Goal: Task Accomplishment & Management: Manage account settings

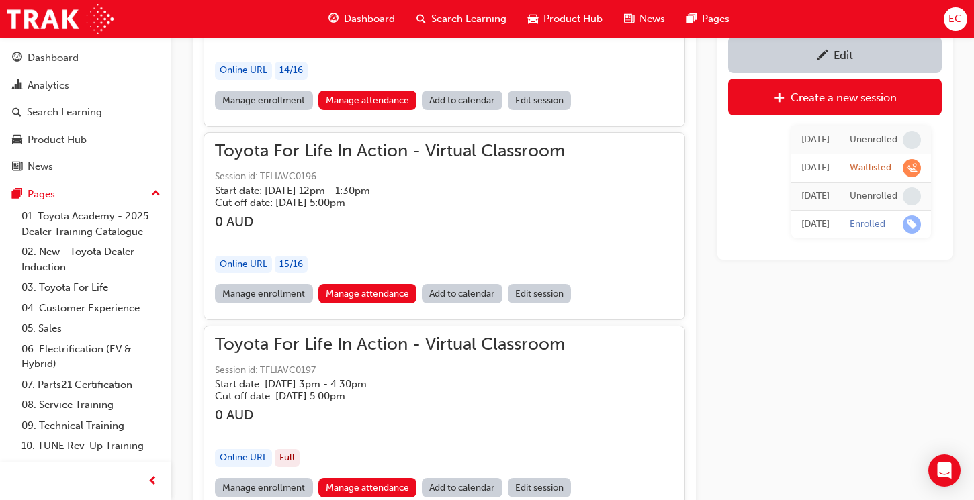
scroll to position [1214, 0]
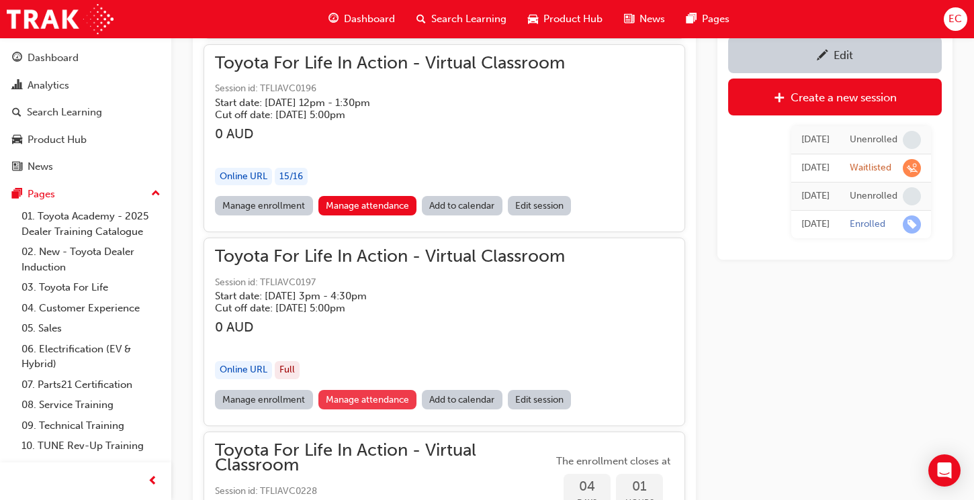
click at [386, 398] on link "Manage attendance" at bounding box center [367, 399] width 99 height 19
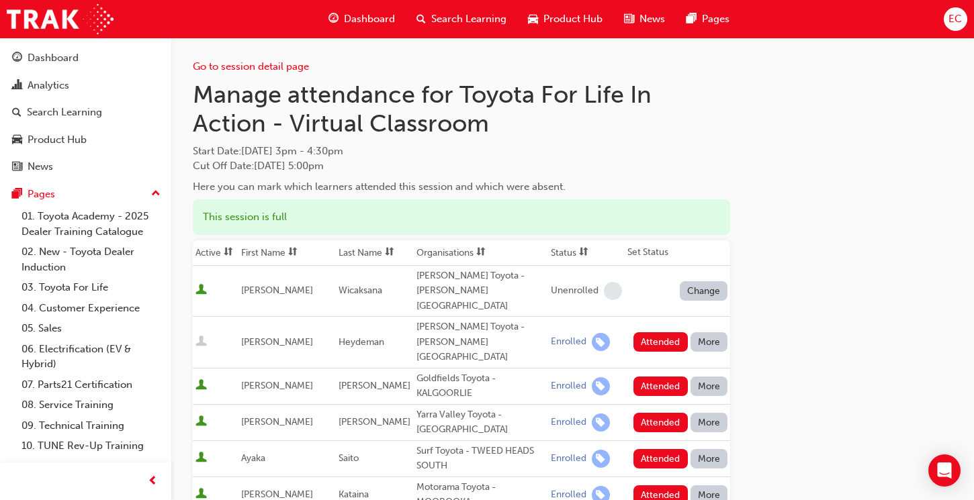
click at [261, 253] on th "First Name" at bounding box center [286, 253] width 97 height 26
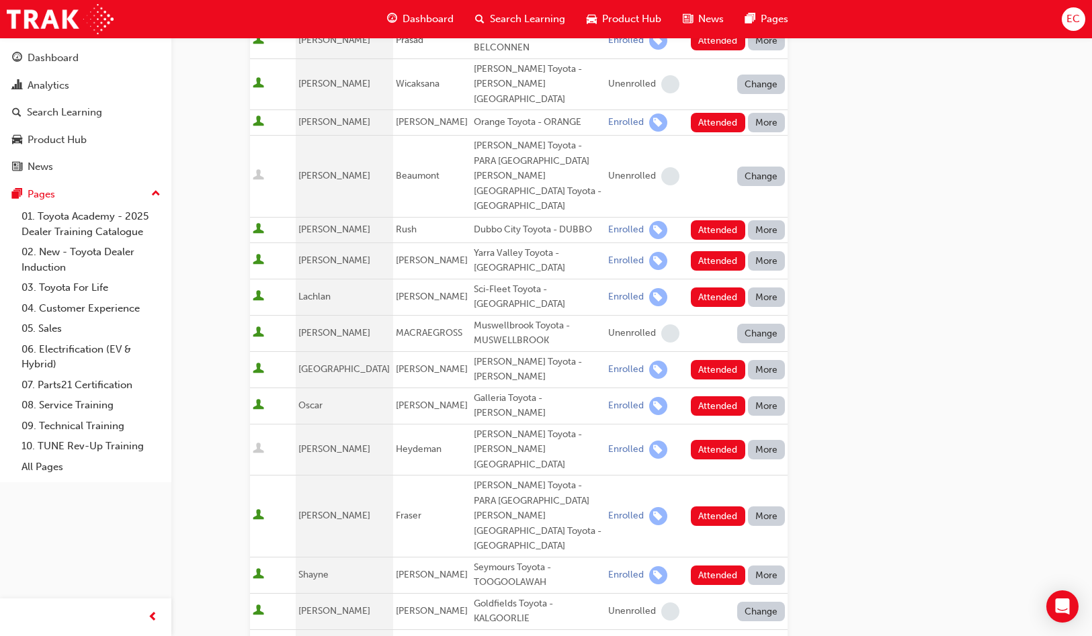
scroll to position [433, 0]
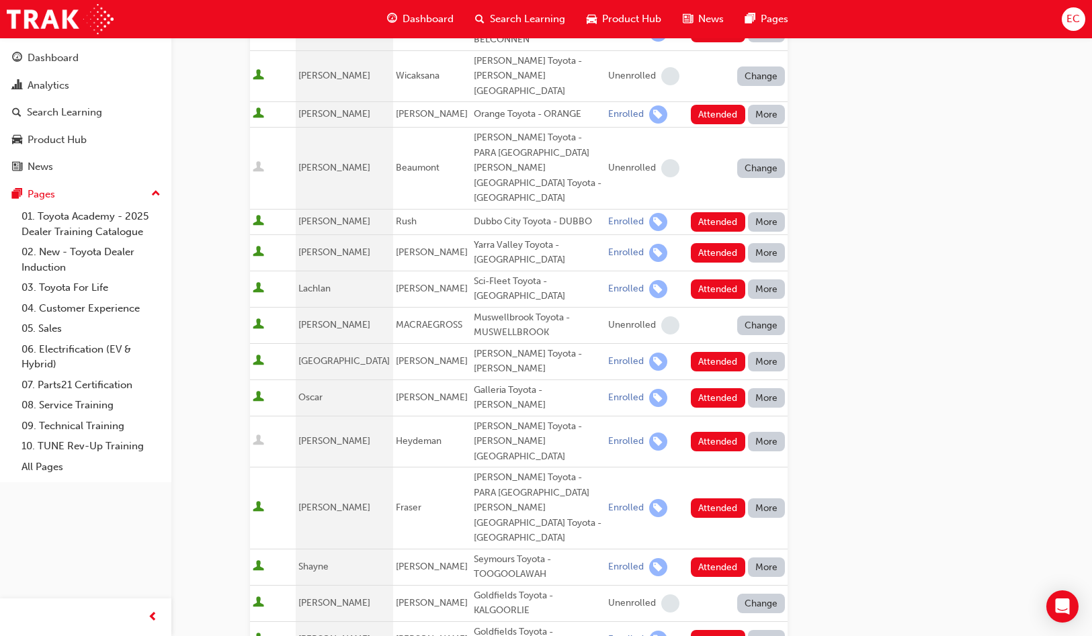
click at [486, 470] on div "[PERSON_NAME] Toyota - PARA [GEOGRAPHIC_DATA][PERSON_NAME][GEOGRAPHIC_DATA] Toy…" at bounding box center [538, 508] width 129 height 76
drag, startPoint x: 534, startPoint y: 375, endPoint x: 452, endPoint y: 374, distance: 82.0
click at [471, 468] on td "[PERSON_NAME] Toyota - PARA [GEOGRAPHIC_DATA][PERSON_NAME][GEOGRAPHIC_DATA] Toy…" at bounding box center [538, 509] width 134 height 82
copy tr "[PERSON_NAME] [PERSON_NAME] Toyota"
click at [478, 347] on div "[PERSON_NAME] Toyota - [PERSON_NAME]" at bounding box center [538, 362] width 129 height 30
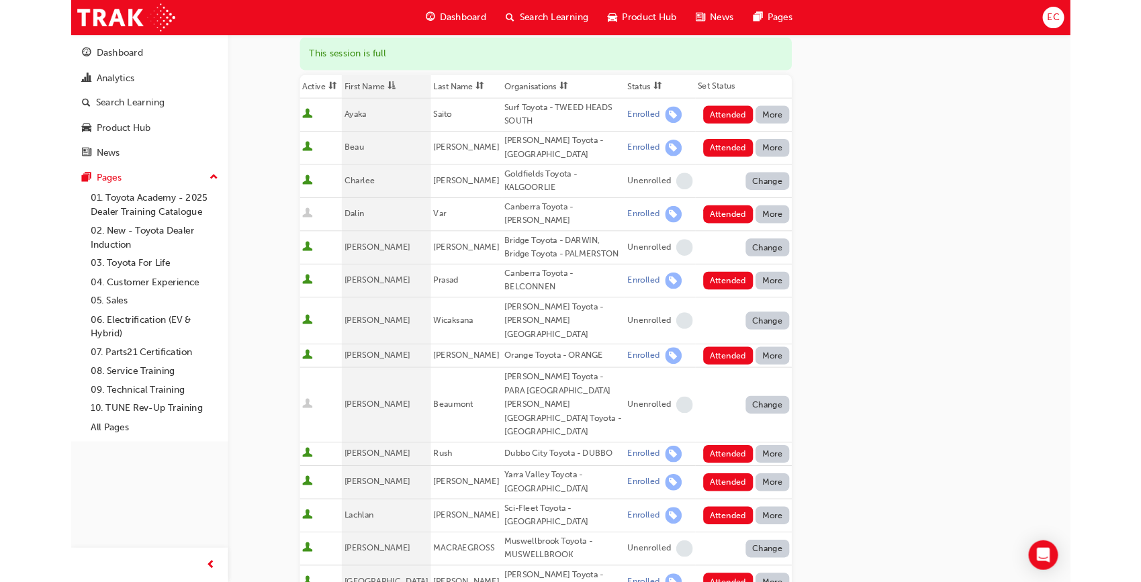
scroll to position [158, 0]
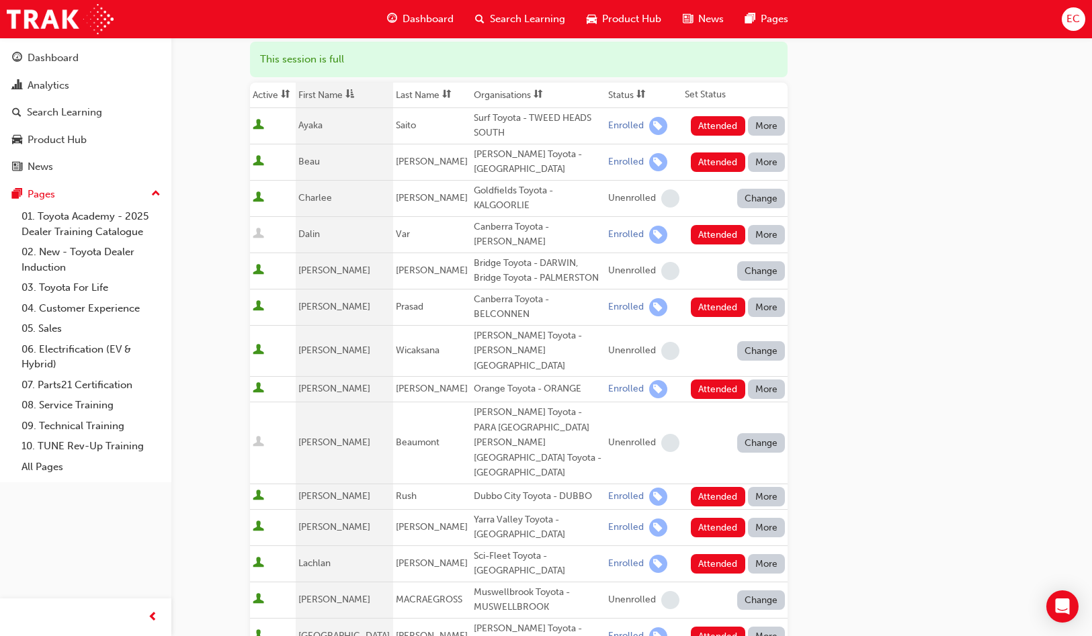
click at [488, 154] on div "[PERSON_NAME] Toyota - [GEOGRAPHIC_DATA]" at bounding box center [538, 162] width 129 height 30
copy div "[PERSON_NAME] Toyota - [GEOGRAPHIC_DATA]"
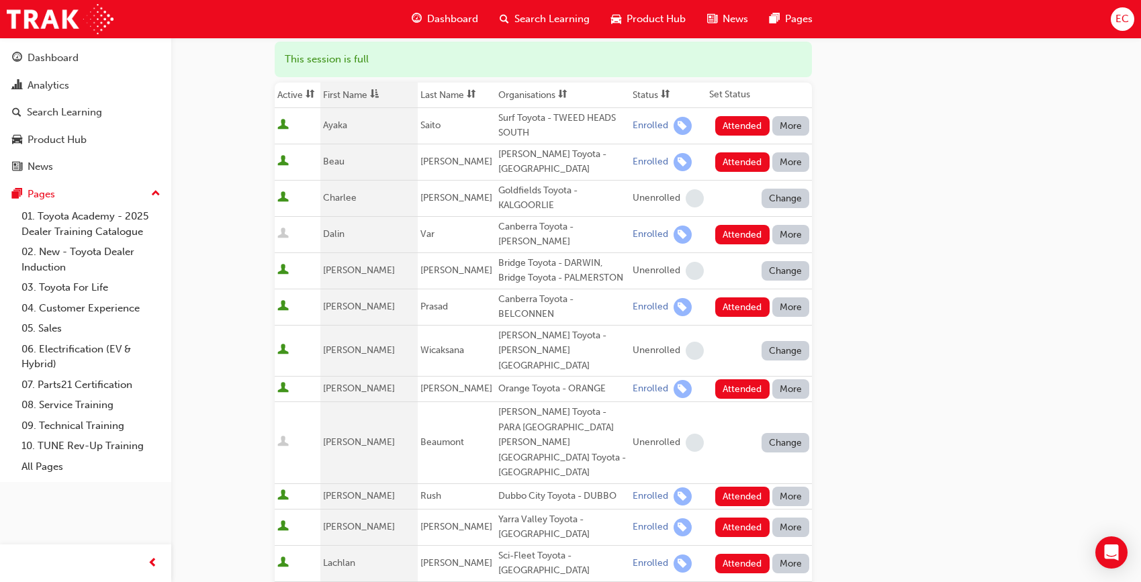
click at [973, 320] on div "Go to session detail page Manage attendance for Toyota For Life In Action - Vir…" at bounding box center [656, 575] width 763 height 1391
click at [736, 122] on button "Attended" at bounding box center [742, 125] width 54 height 19
click at [732, 159] on button "Attended" at bounding box center [742, 161] width 54 height 19
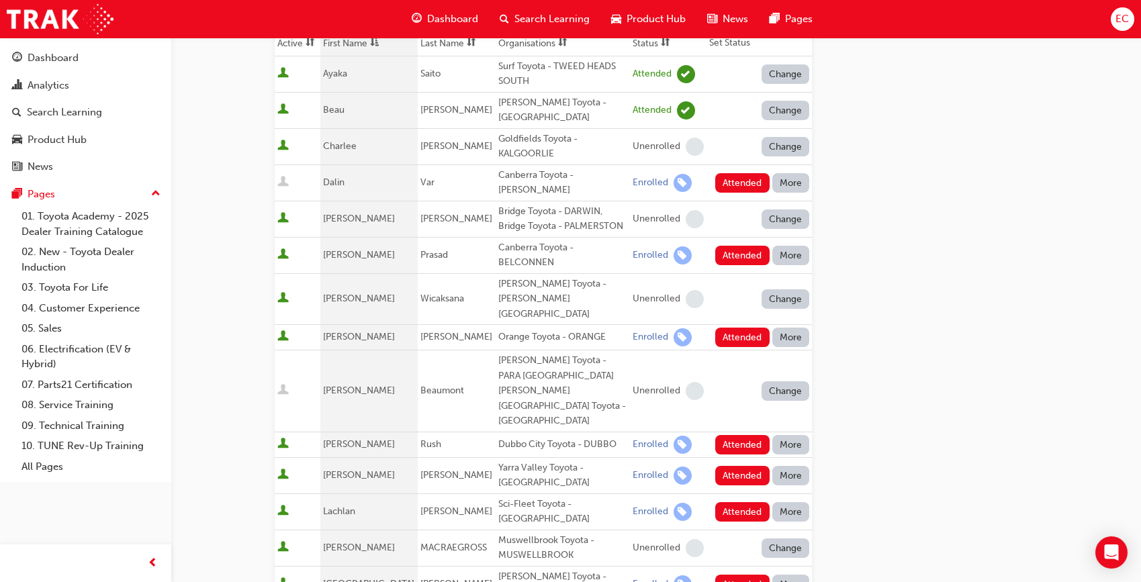
scroll to position [212, 0]
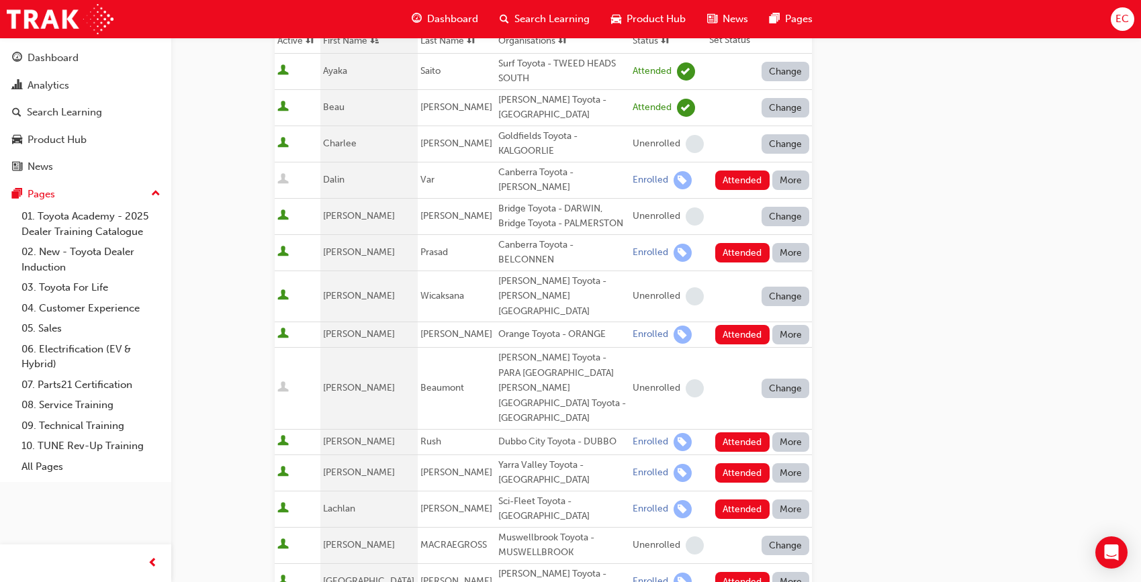
click at [785, 176] on button "More" at bounding box center [791, 180] width 38 height 19
click at [785, 199] on div "Absent" at bounding box center [772, 206] width 32 height 15
click at [799, 243] on button "More" at bounding box center [791, 252] width 38 height 19
click at [797, 263] on button "Absent" at bounding box center [790, 274] width 81 height 26
click at [745, 325] on button "Attended" at bounding box center [742, 334] width 54 height 19
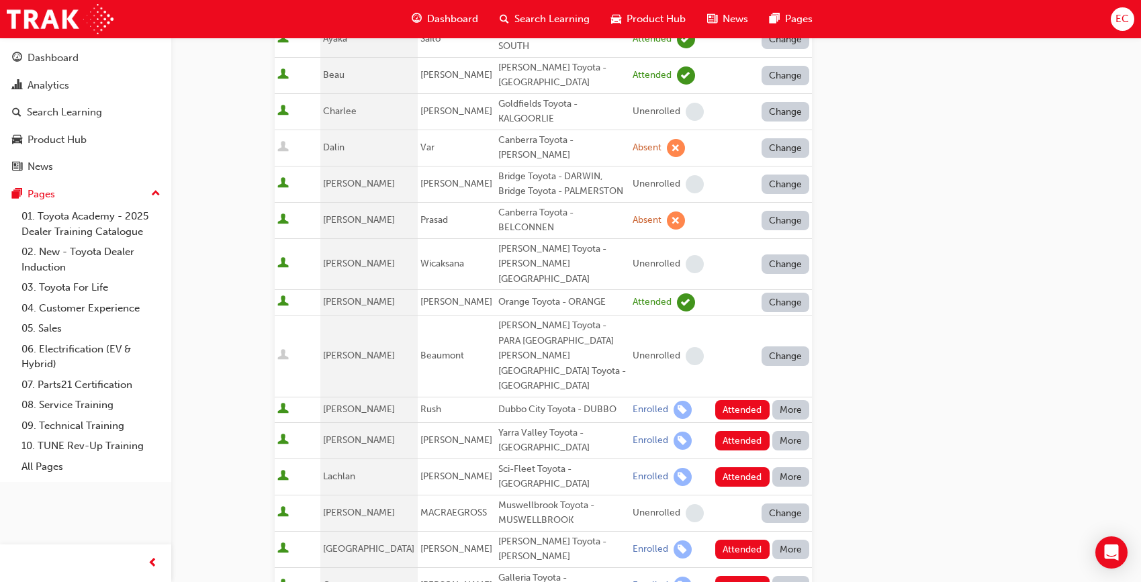
scroll to position [266, 0]
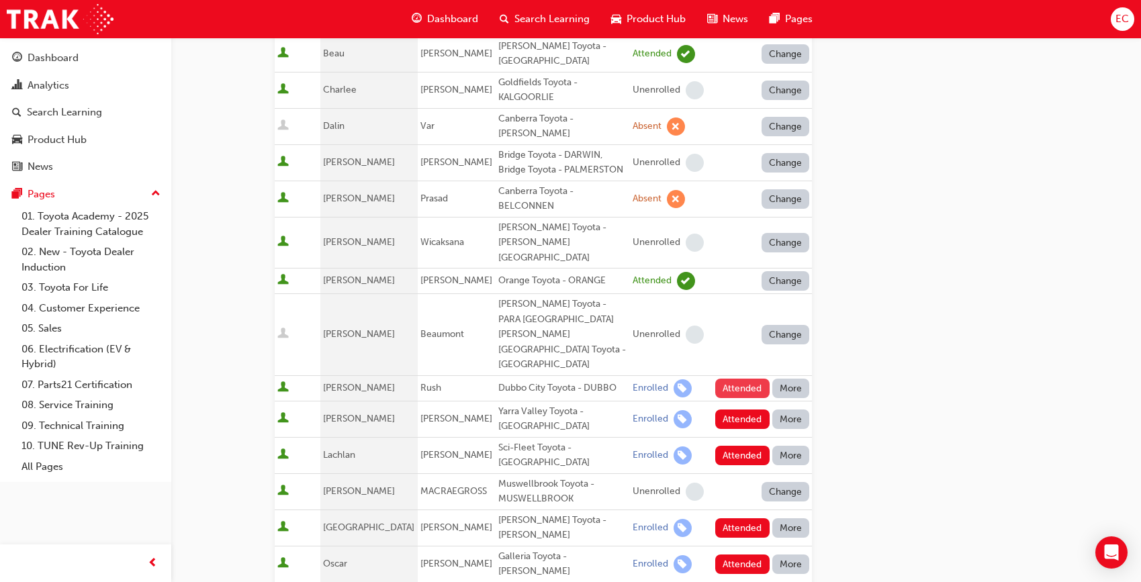
click at [740, 379] on button "Attended" at bounding box center [742, 388] width 54 height 19
click at [787, 410] on button "More" at bounding box center [791, 419] width 38 height 19
click at [786, 380] on button "Absent" at bounding box center [790, 391] width 81 height 26
click at [749, 446] on button "Attended" at bounding box center [742, 455] width 54 height 19
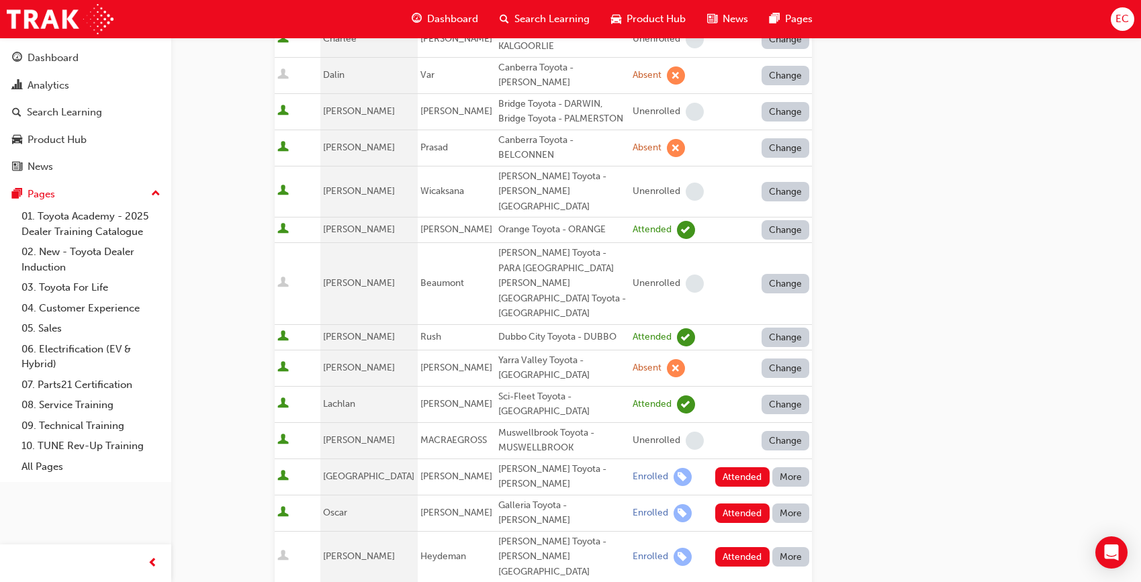
scroll to position [324, 0]
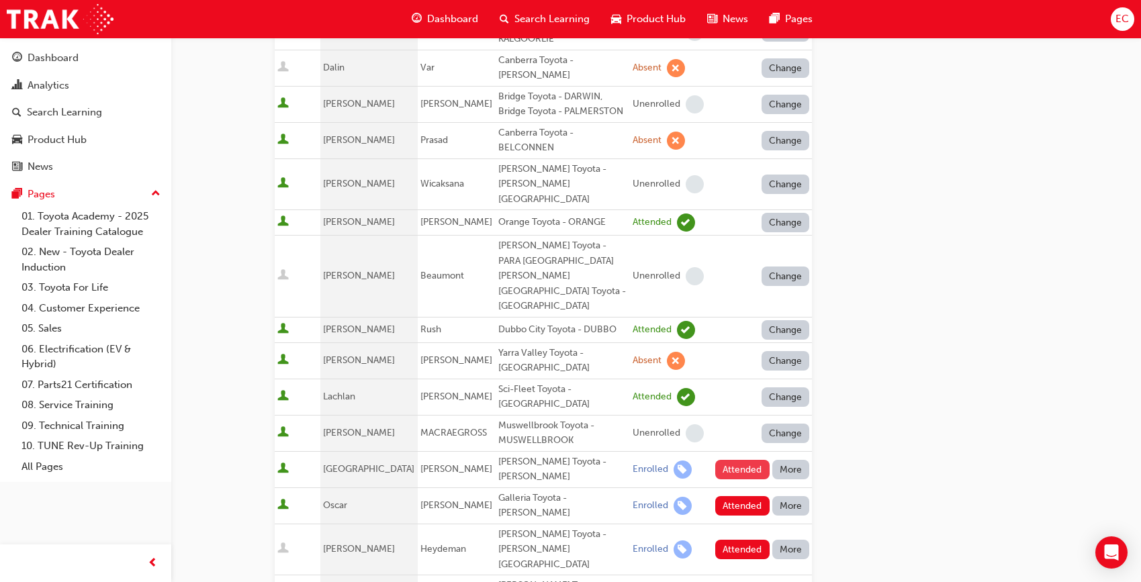
click at [748, 460] on button "Attended" at bounding box center [742, 469] width 54 height 19
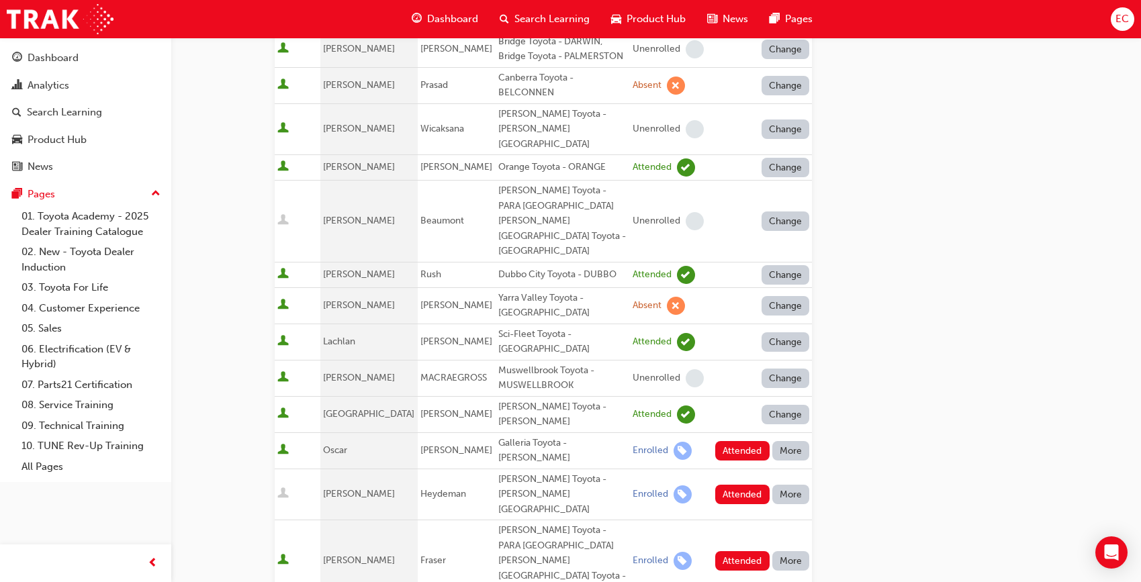
scroll to position [384, 0]
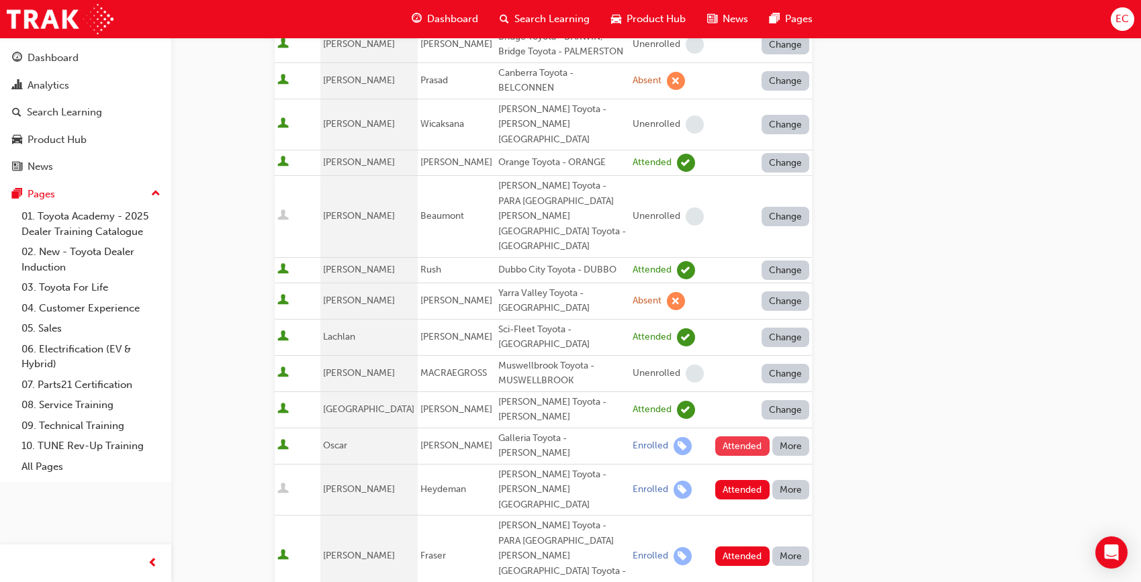
click at [749, 437] on button "Attended" at bounding box center [742, 446] width 54 height 19
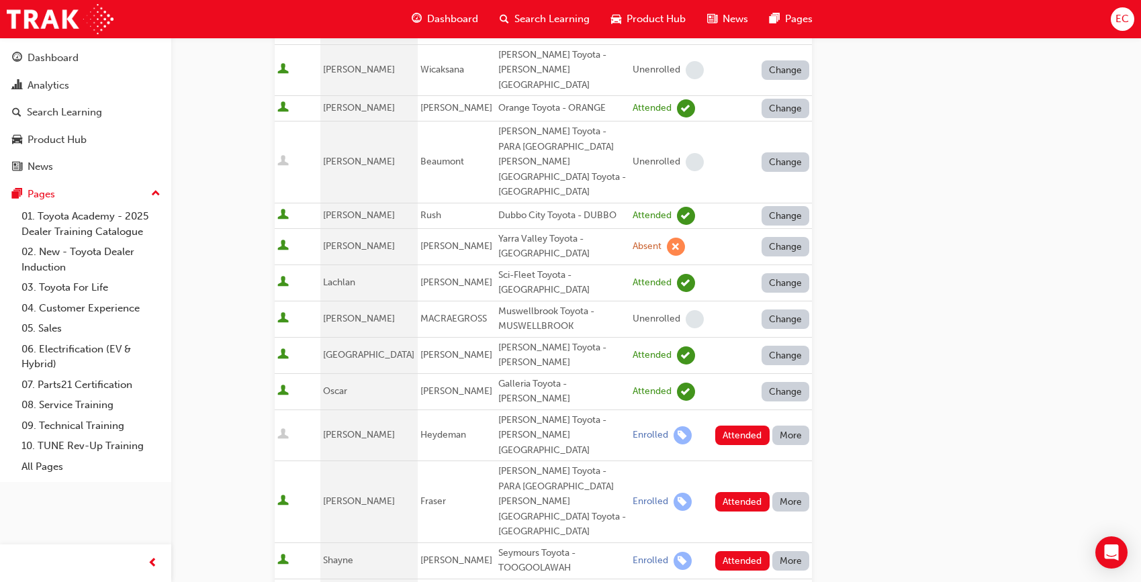
scroll to position [442, 0]
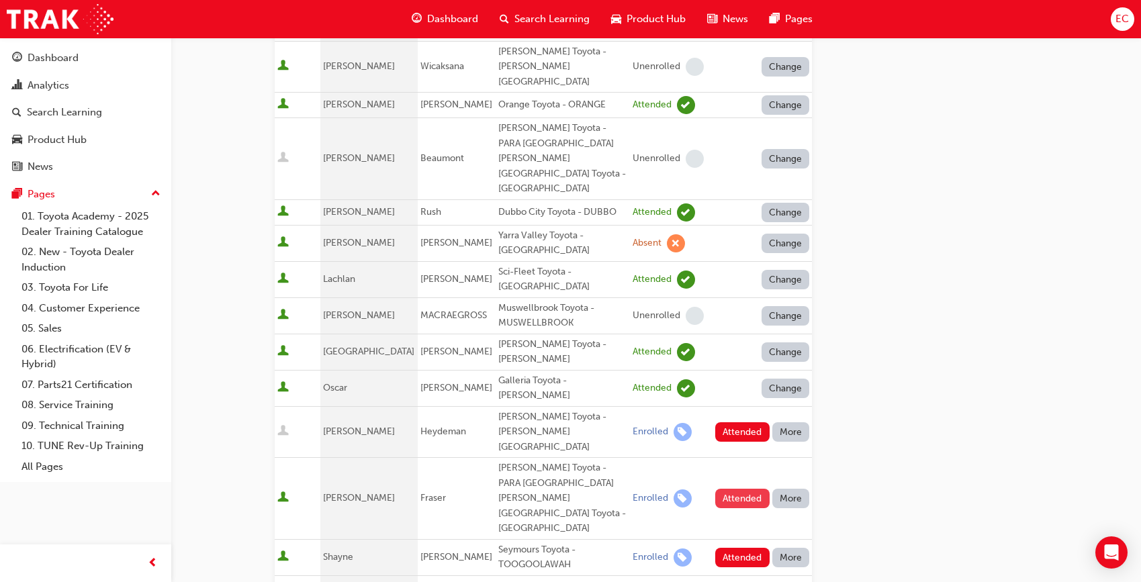
click at [744, 489] on button "Attended" at bounding box center [742, 498] width 54 height 19
click at [795, 423] on button "More" at bounding box center [791, 432] width 38 height 19
click at [787, 365] on div "Absent" at bounding box center [791, 368] width 71 height 15
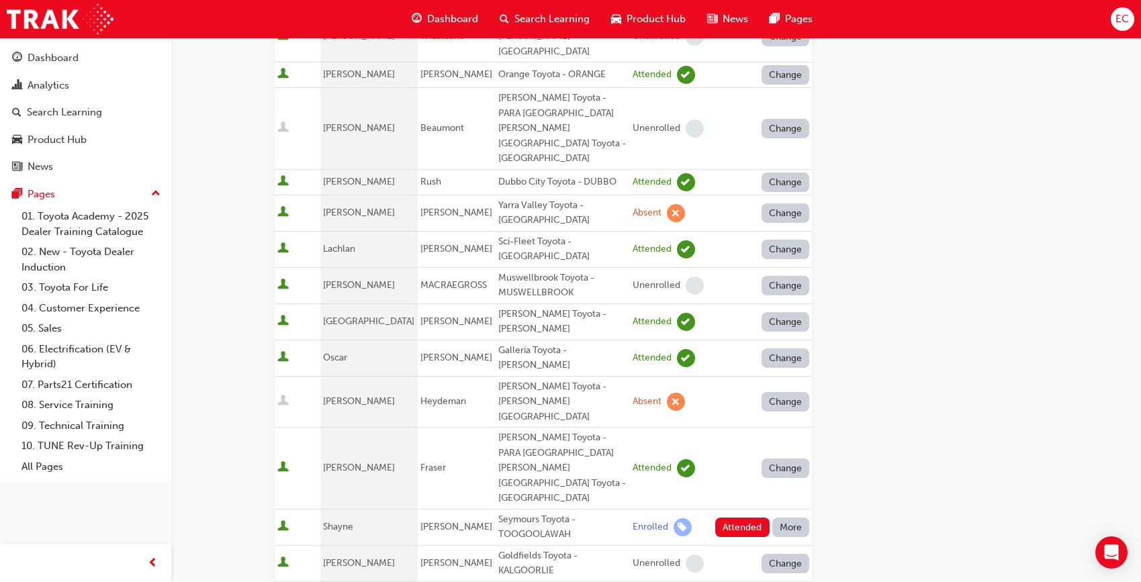
scroll to position [474, 0]
click at [738, 500] on button "Attended" at bounding box center [742, 526] width 54 height 19
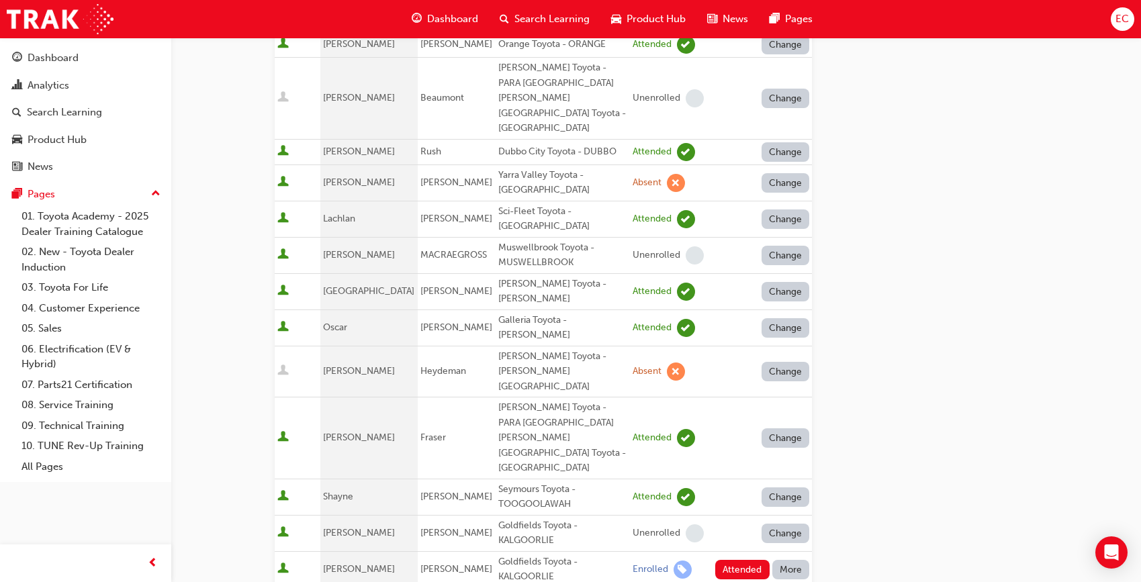
scroll to position [506, 0]
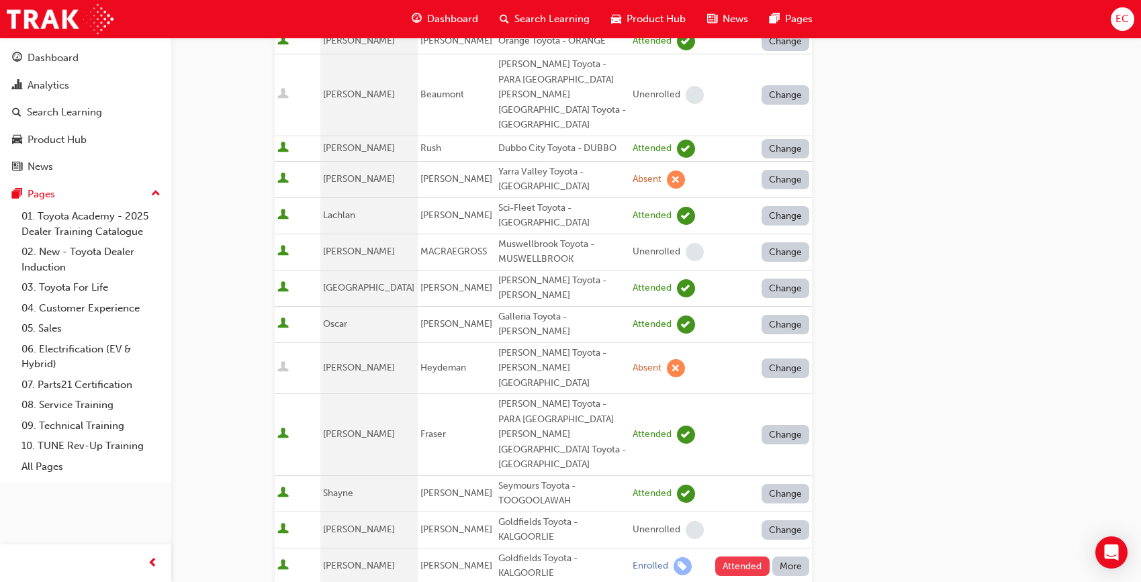
click at [744, 500] on button "Attended" at bounding box center [742, 566] width 54 height 19
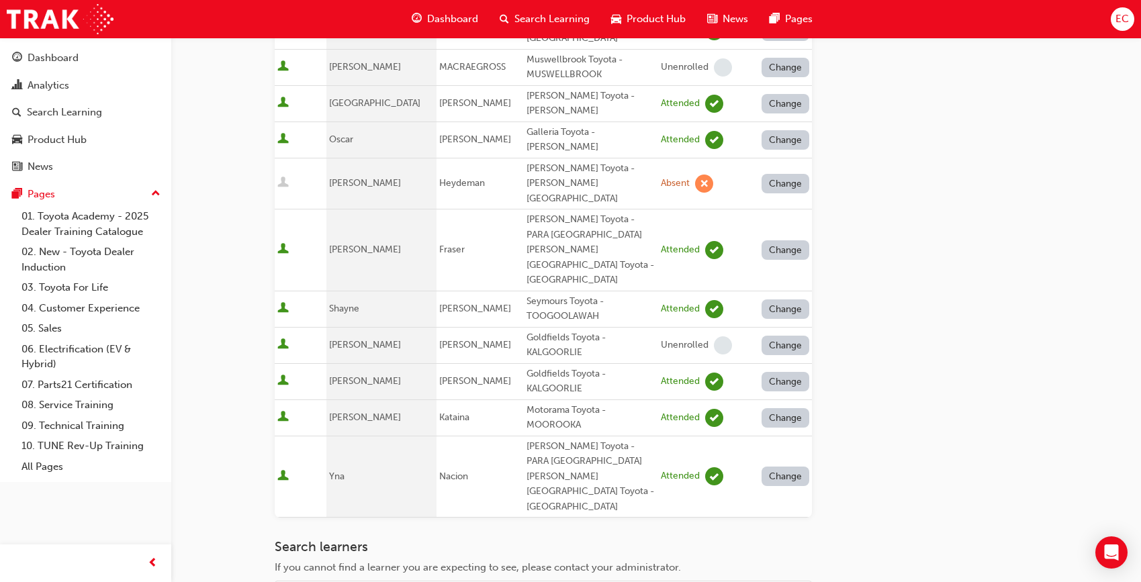
scroll to position [705, 0]
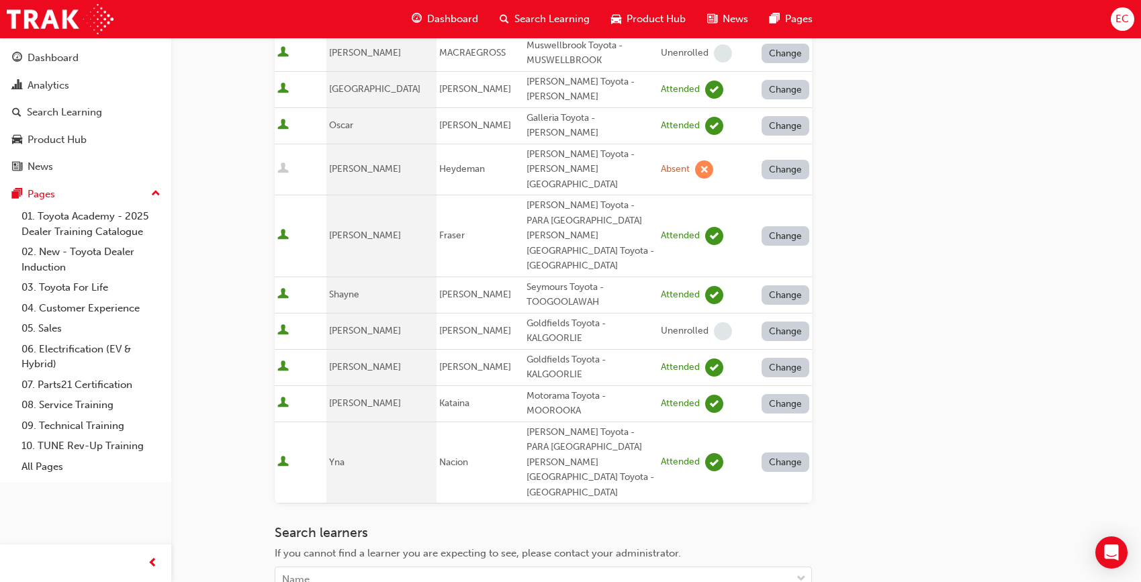
click at [106, 113] on div "Search Learning" at bounding box center [85, 112] width 147 height 17
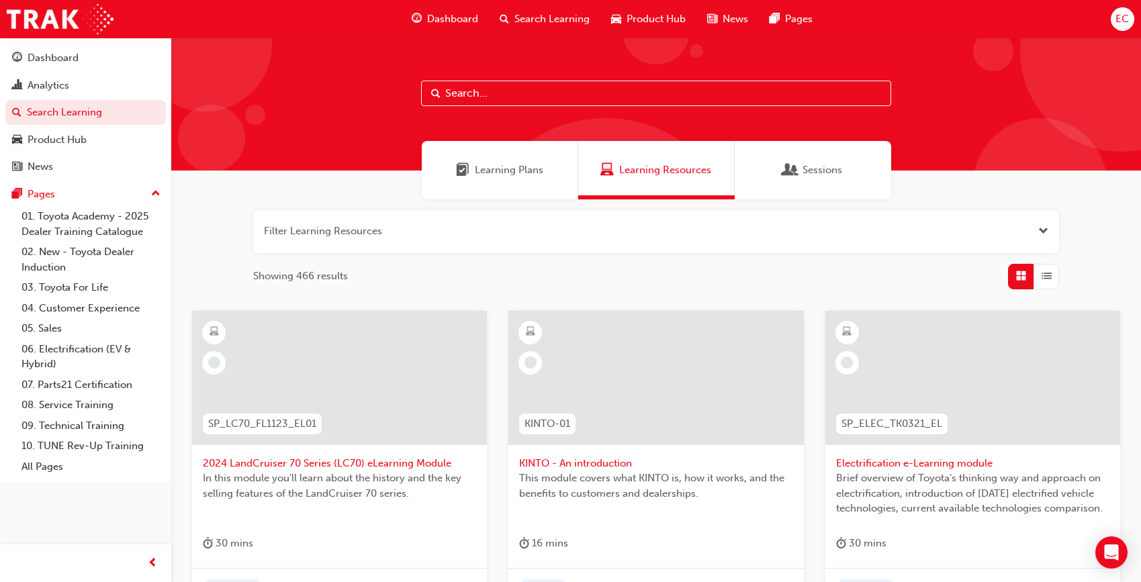
click at [486, 89] on input "text" at bounding box center [656, 94] width 470 height 26
type input "tfl"
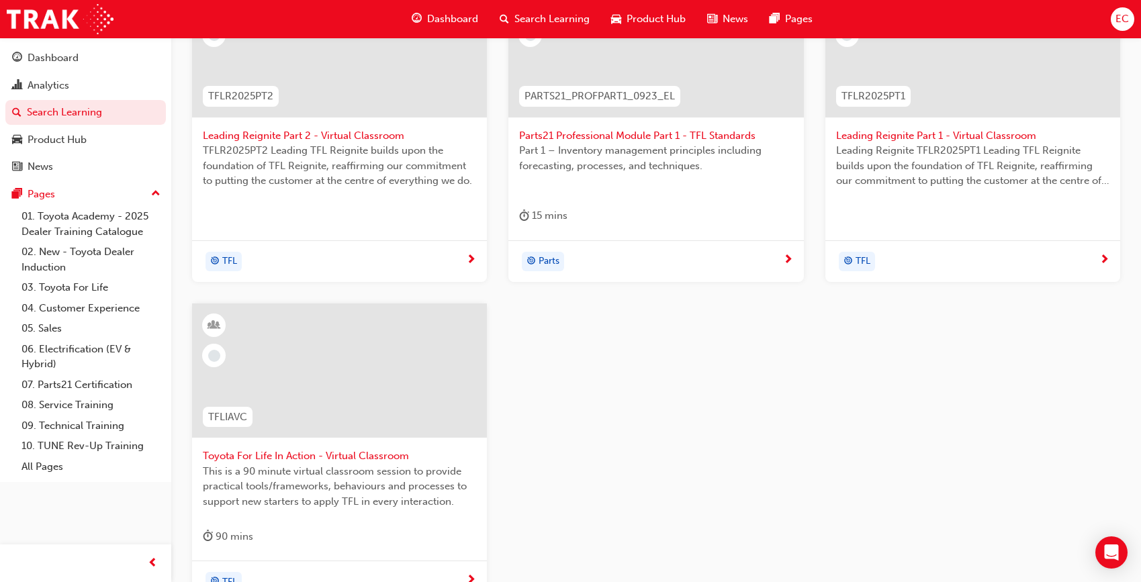
scroll to position [390, 0]
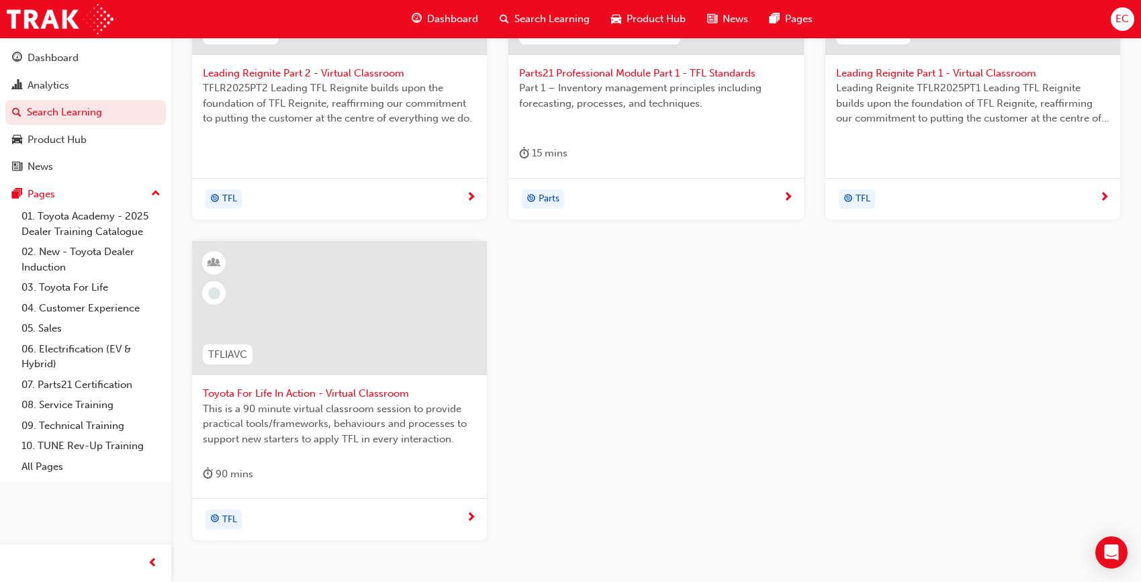
click at [314, 391] on span "Toyota For Life In Action - Virtual Classroom" at bounding box center [339, 393] width 273 height 15
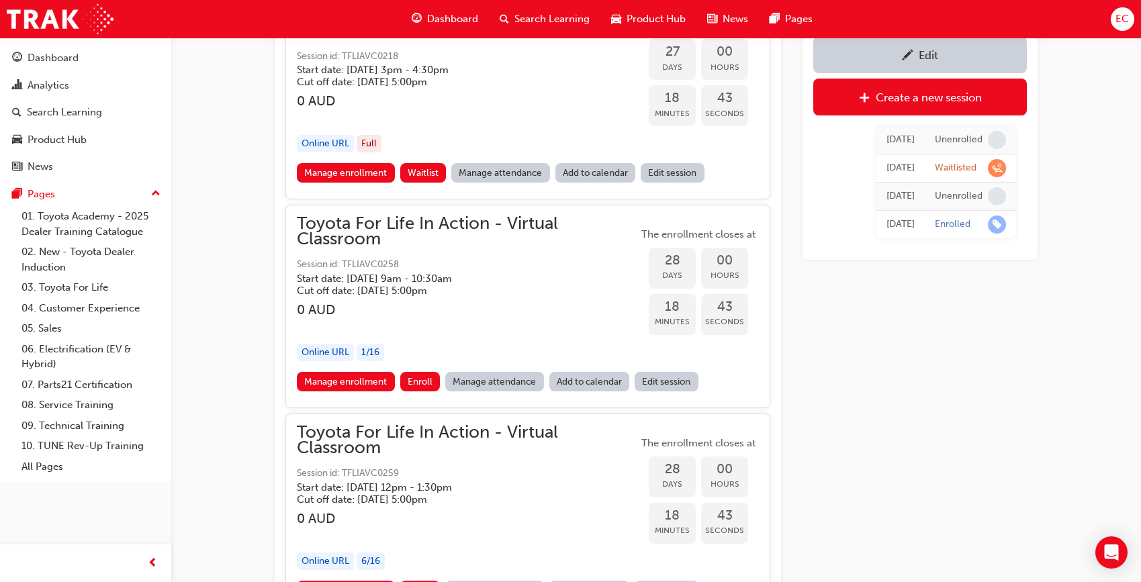
scroll to position [11547, 0]
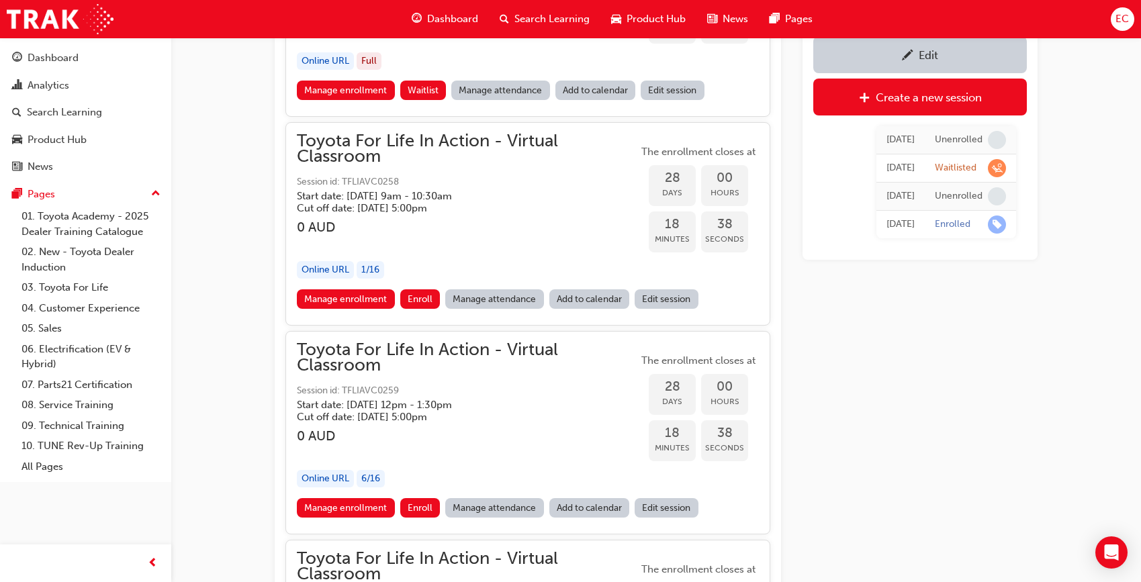
click at [493, 301] on link "Manage attendance" at bounding box center [494, 299] width 99 height 19
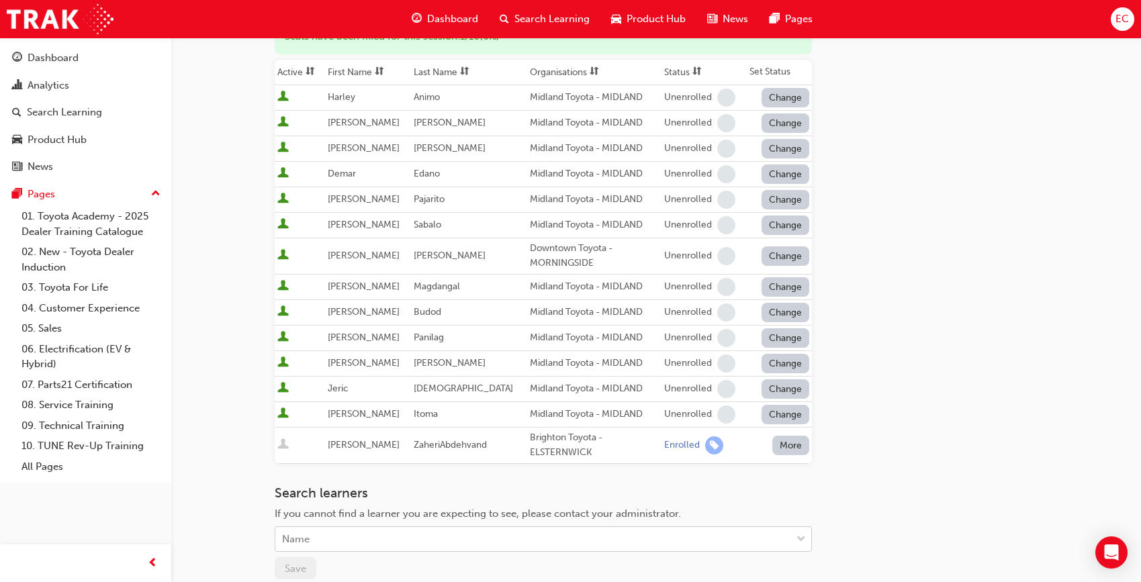
scroll to position [193, 0]
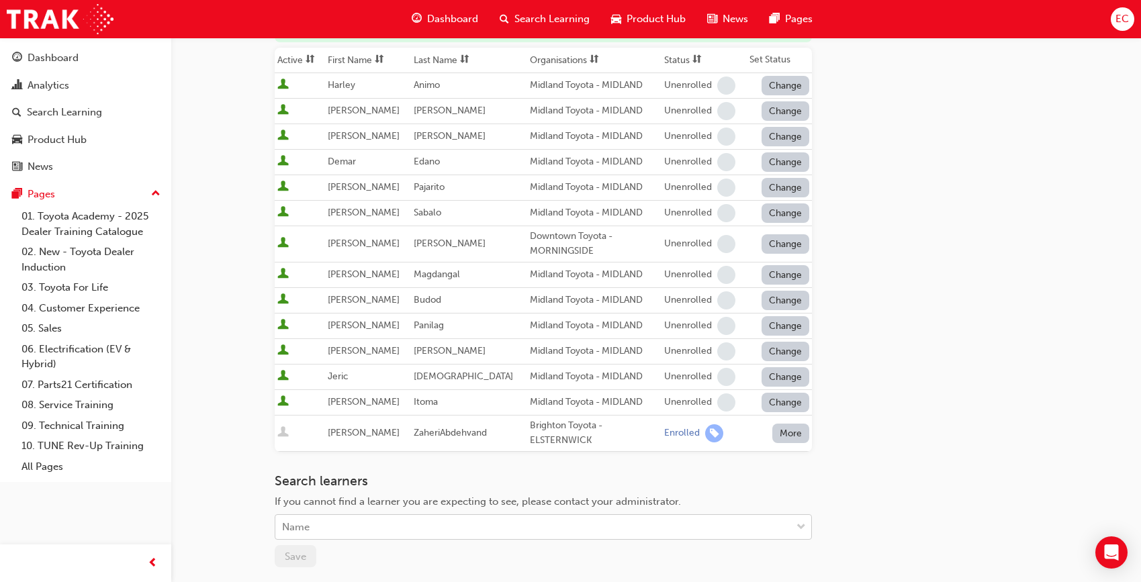
click at [322, 500] on div "Name" at bounding box center [533, 528] width 516 height 24
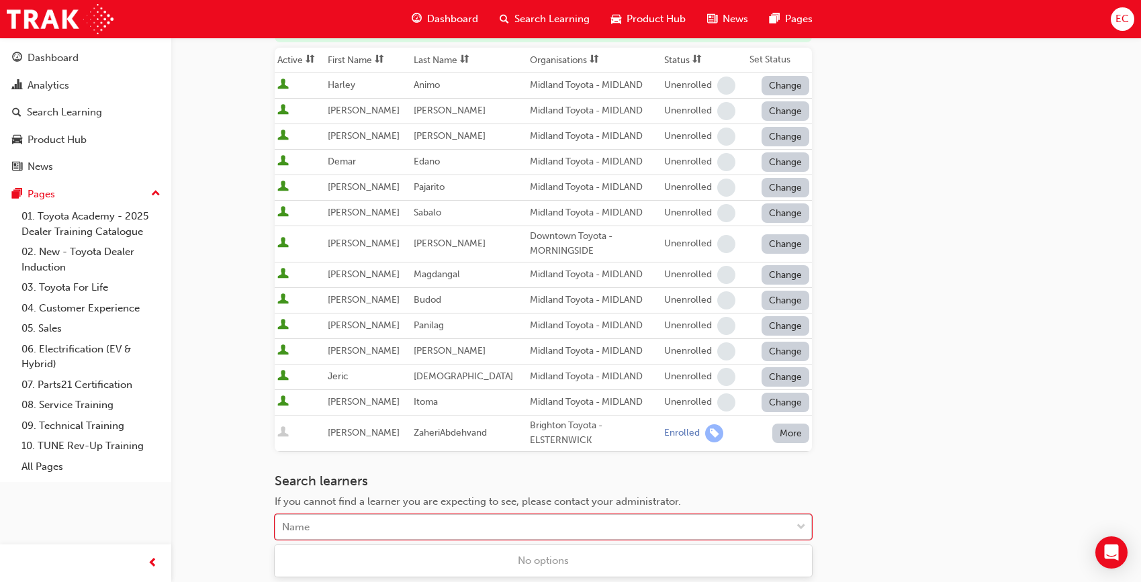
paste input "[PERSON_NAME]"
type input "[PERSON_NAME]"
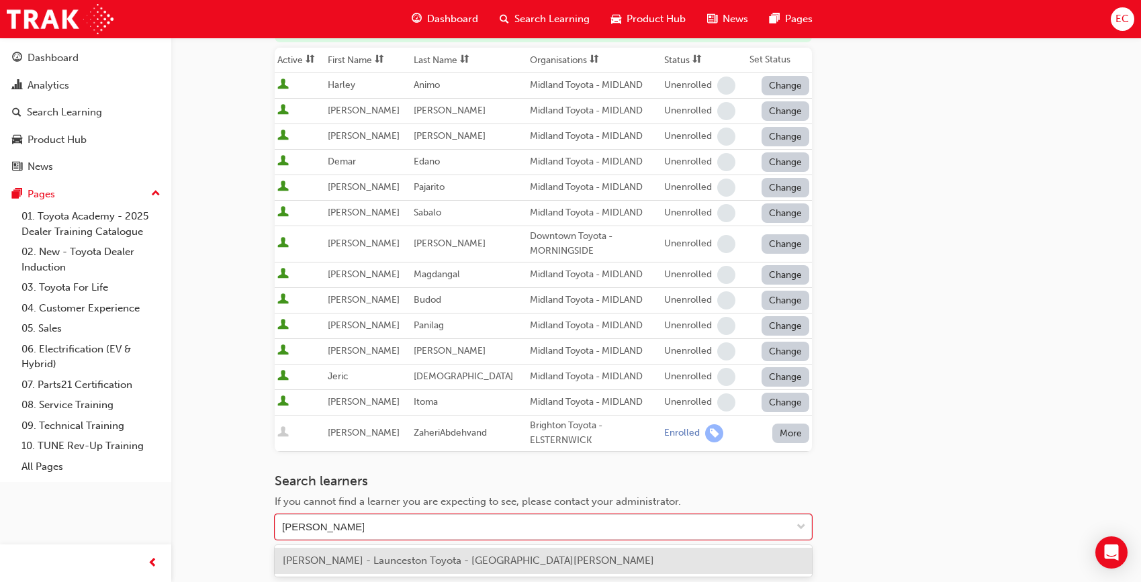
scroll to position [283, 0]
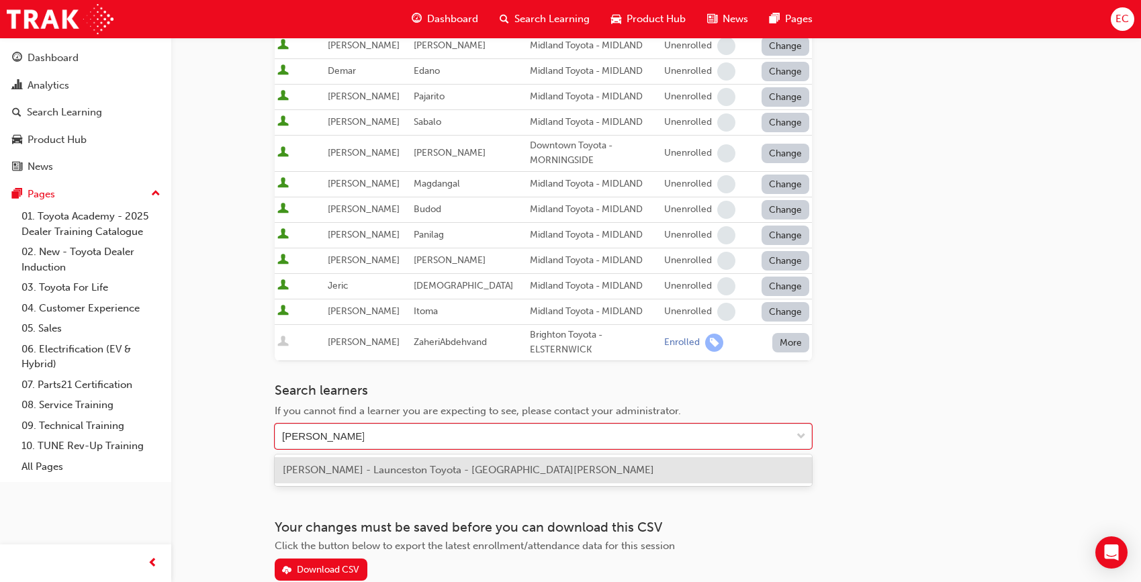
click at [427, 472] on span "[PERSON_NAME] - Launceston Toyota - [GEOGRAPHIC_DATA][PERSON_NAME]" at bounding box center [468, 470] width 371 height 12
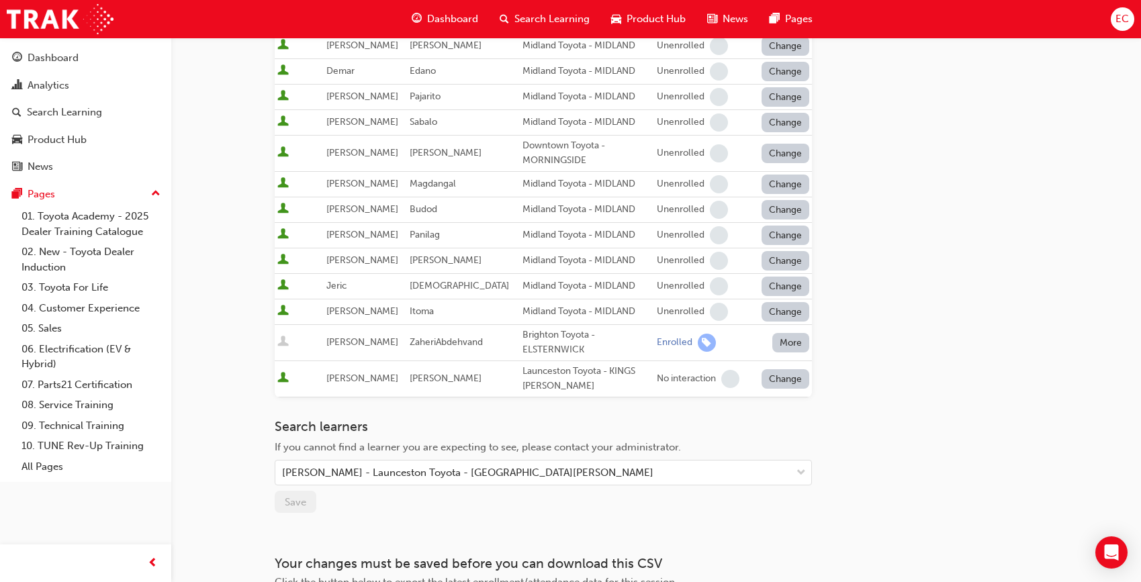
click at [799, 376] on button "Change" at bounding box center [786, 378] width 48 height 19
click at [791, 402] on button "Enrolled" at bounding box center [785, 411] width 81 height 26
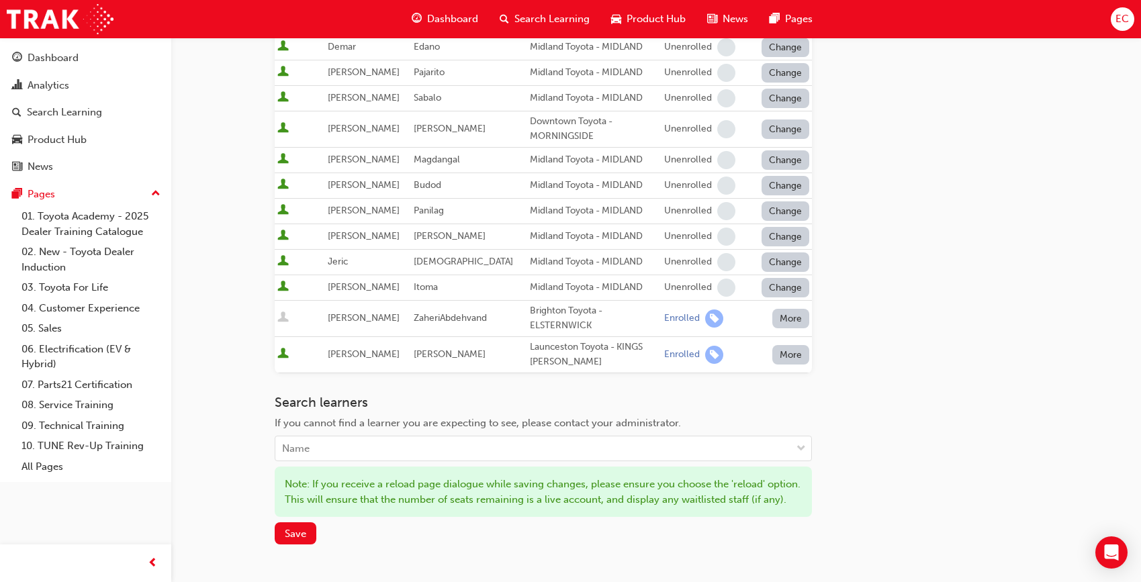
scroll to position [332, 0]
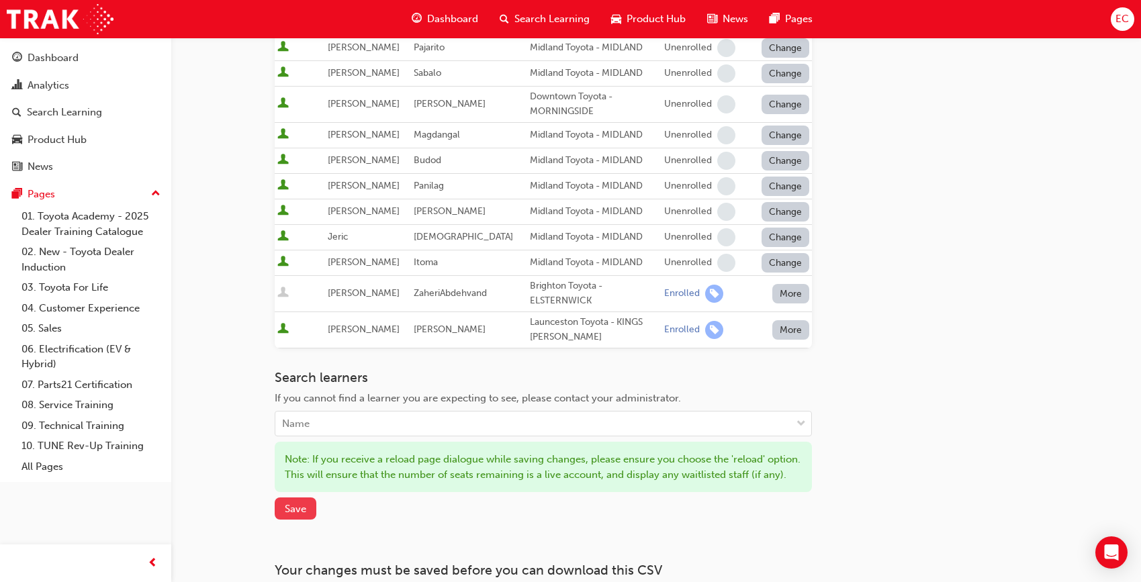
click at [292, 500] on span "Save" at bounding box center [295, 509] width 21 height 12
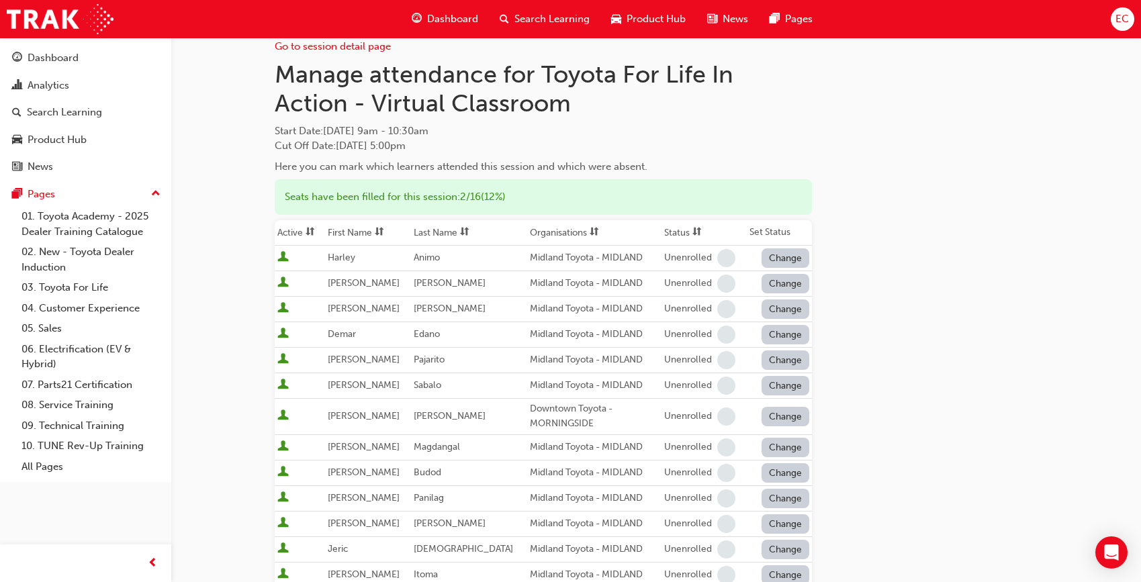
scroll to position [0, 0]
